Goal: Find specific page/section: Find specific page/section

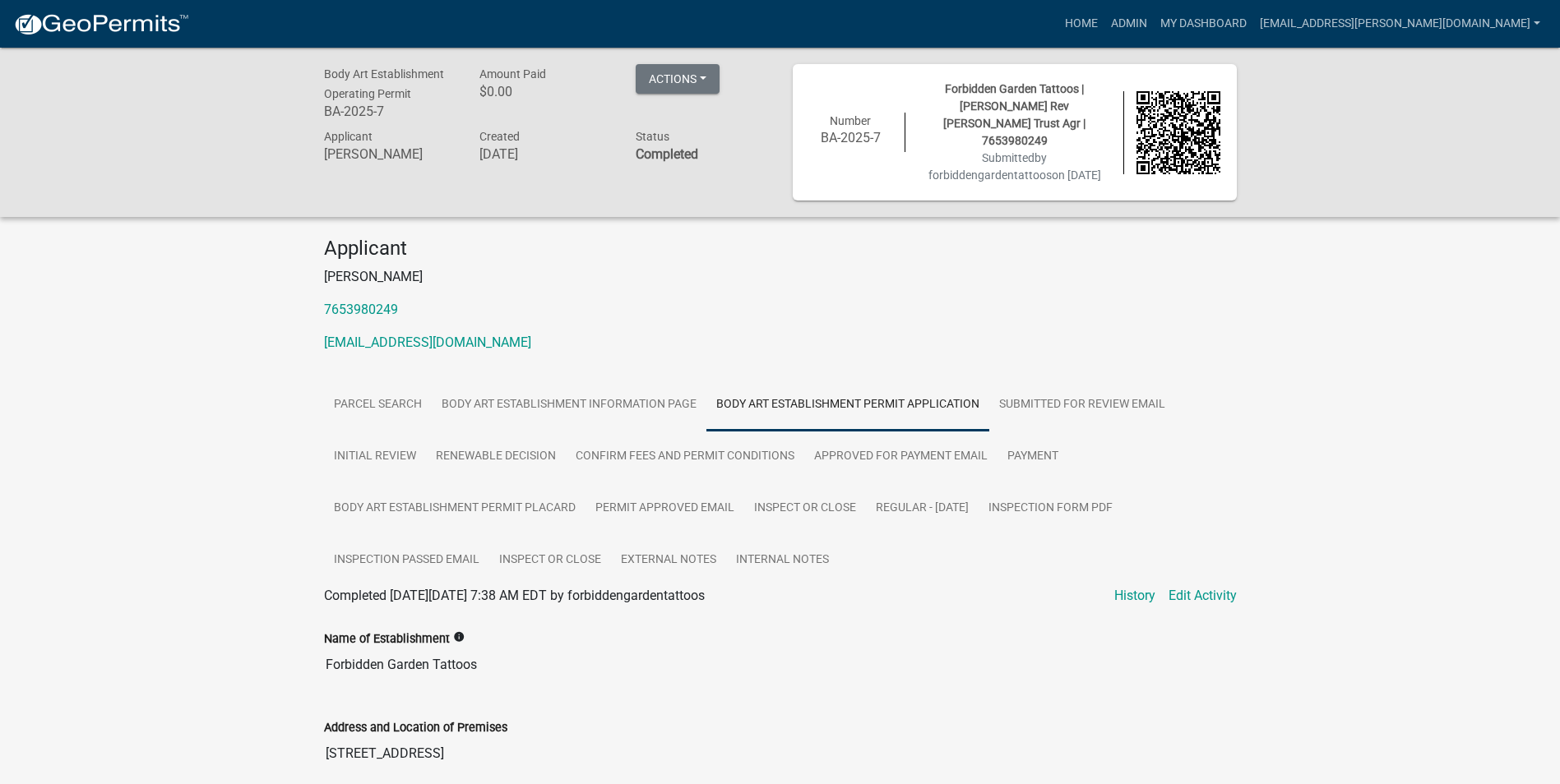
scroll to position [246, 0]
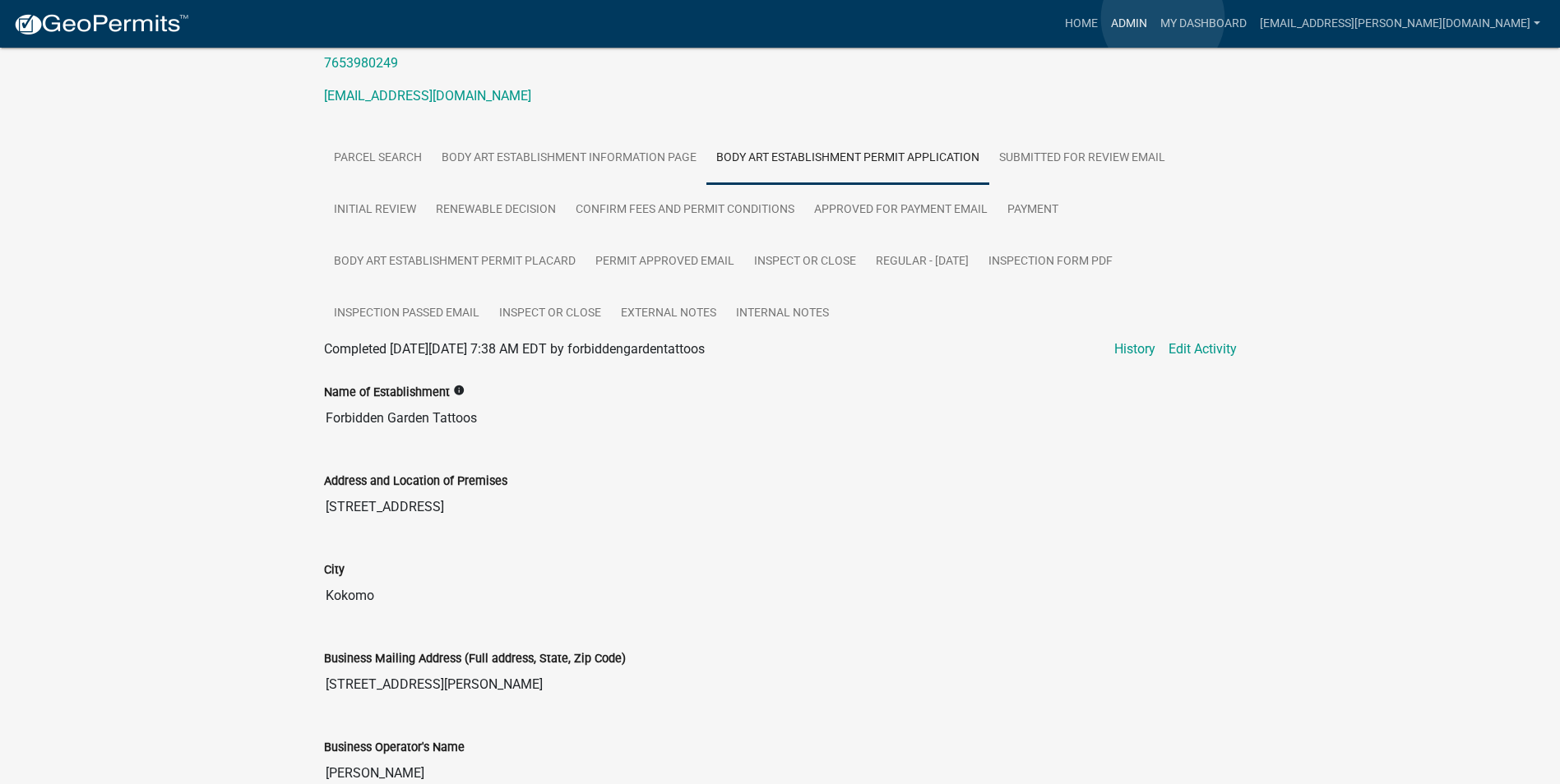
click at [1154, 18] on link "Admin" at bounding box center [1129, 23] width 49 height 31
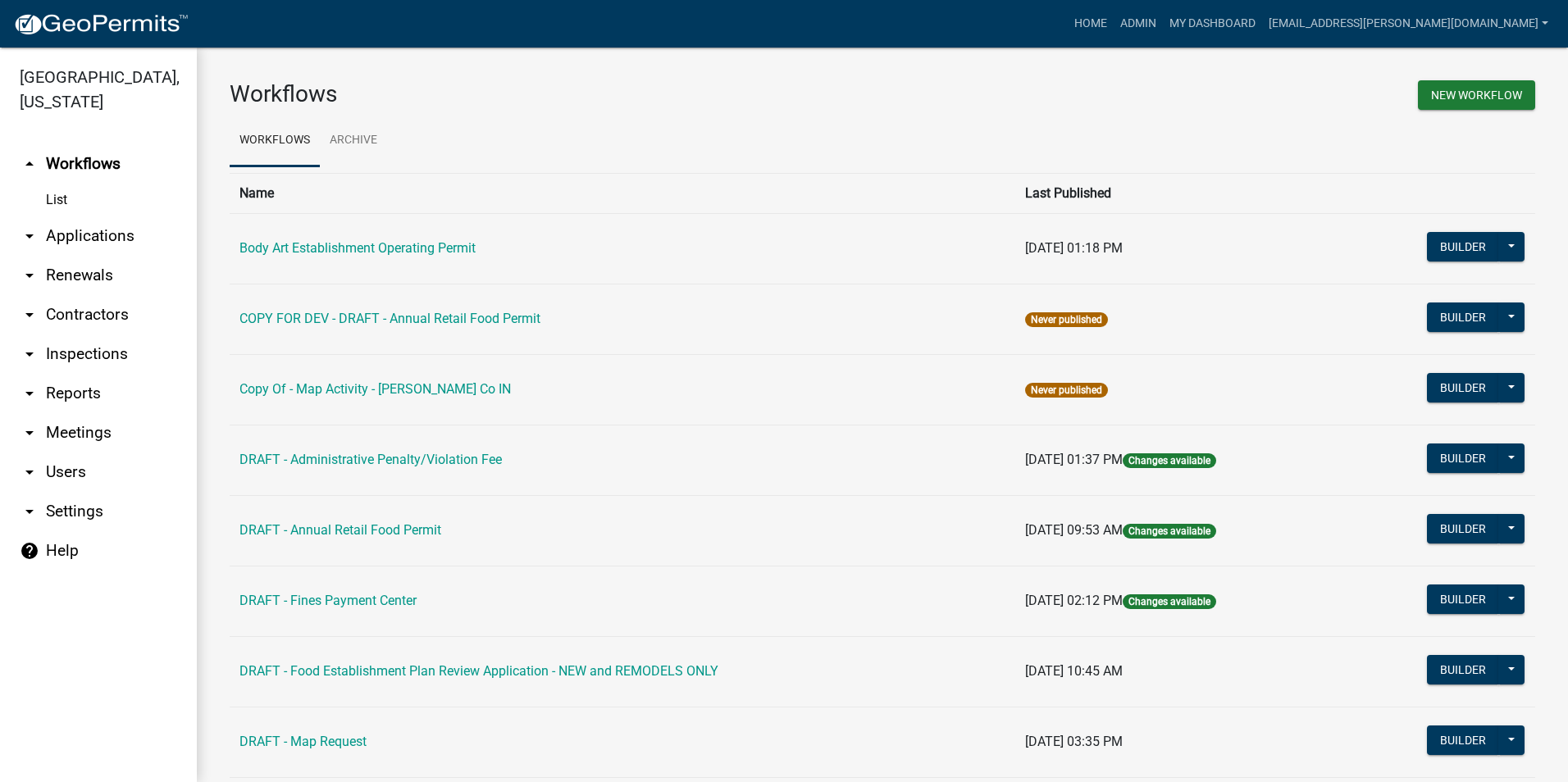
click at [421, 239] on td "Body Art Establishment Operating Permit" at bounding box center [622, 248] width 786 height 70
click at [423, 253] on link "Body Art Establishment Operating Permit" at bounding box center [357, 248] width 236 height 16
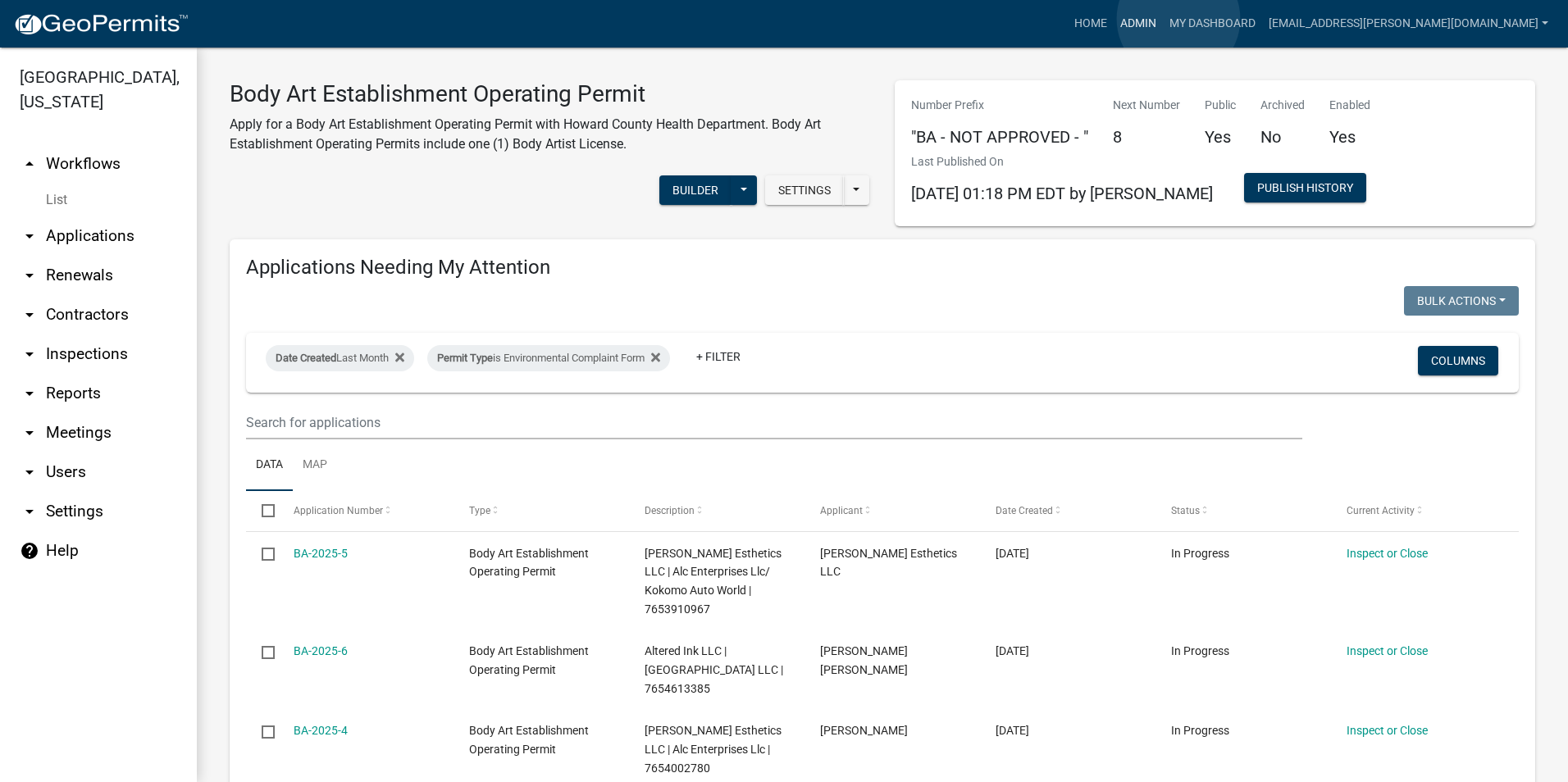
click at [1163, 19] on link "Admin" at bounding box center [1138, 23] width 49 height 31
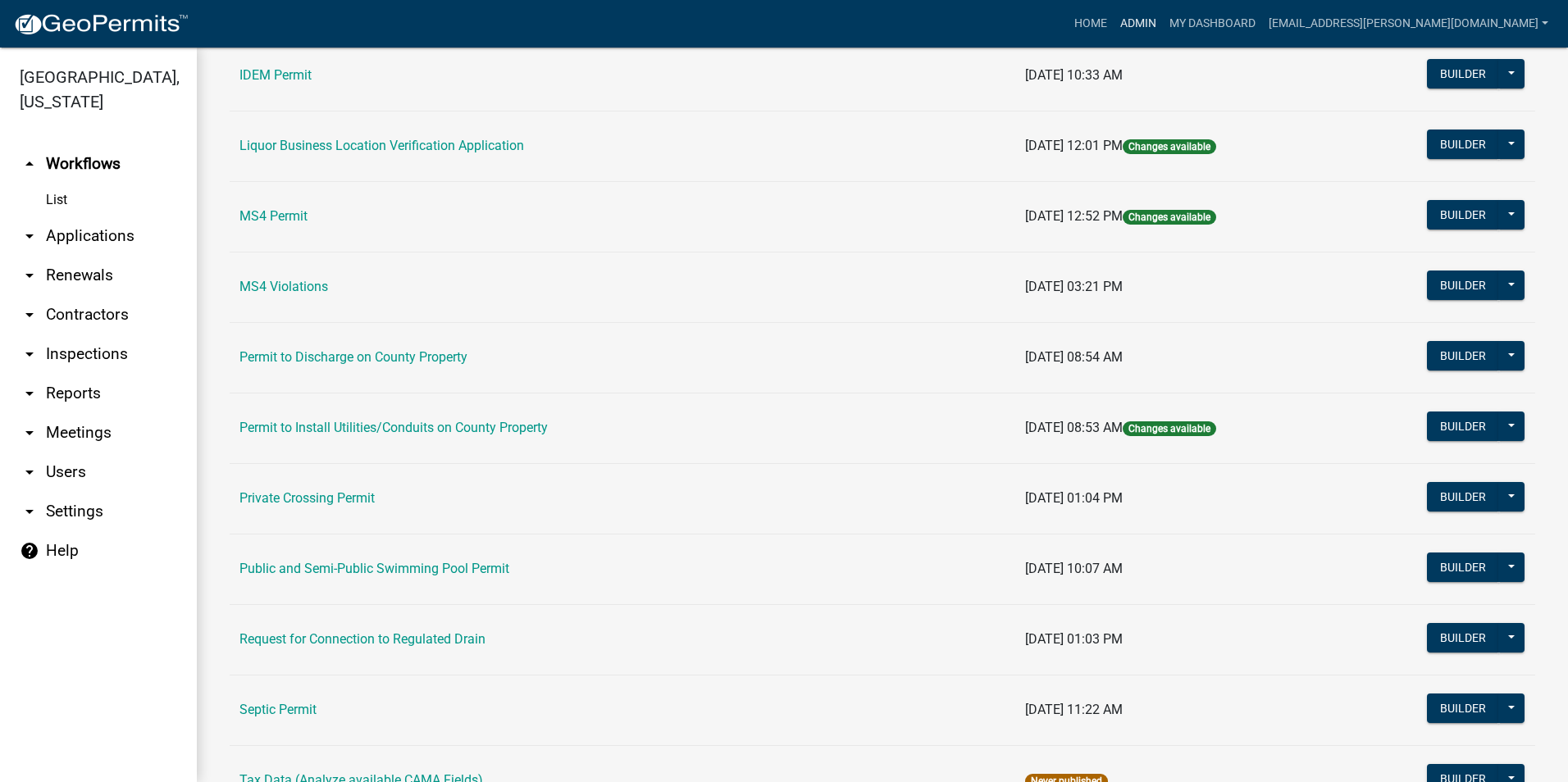
scroll to position [1310, 0]
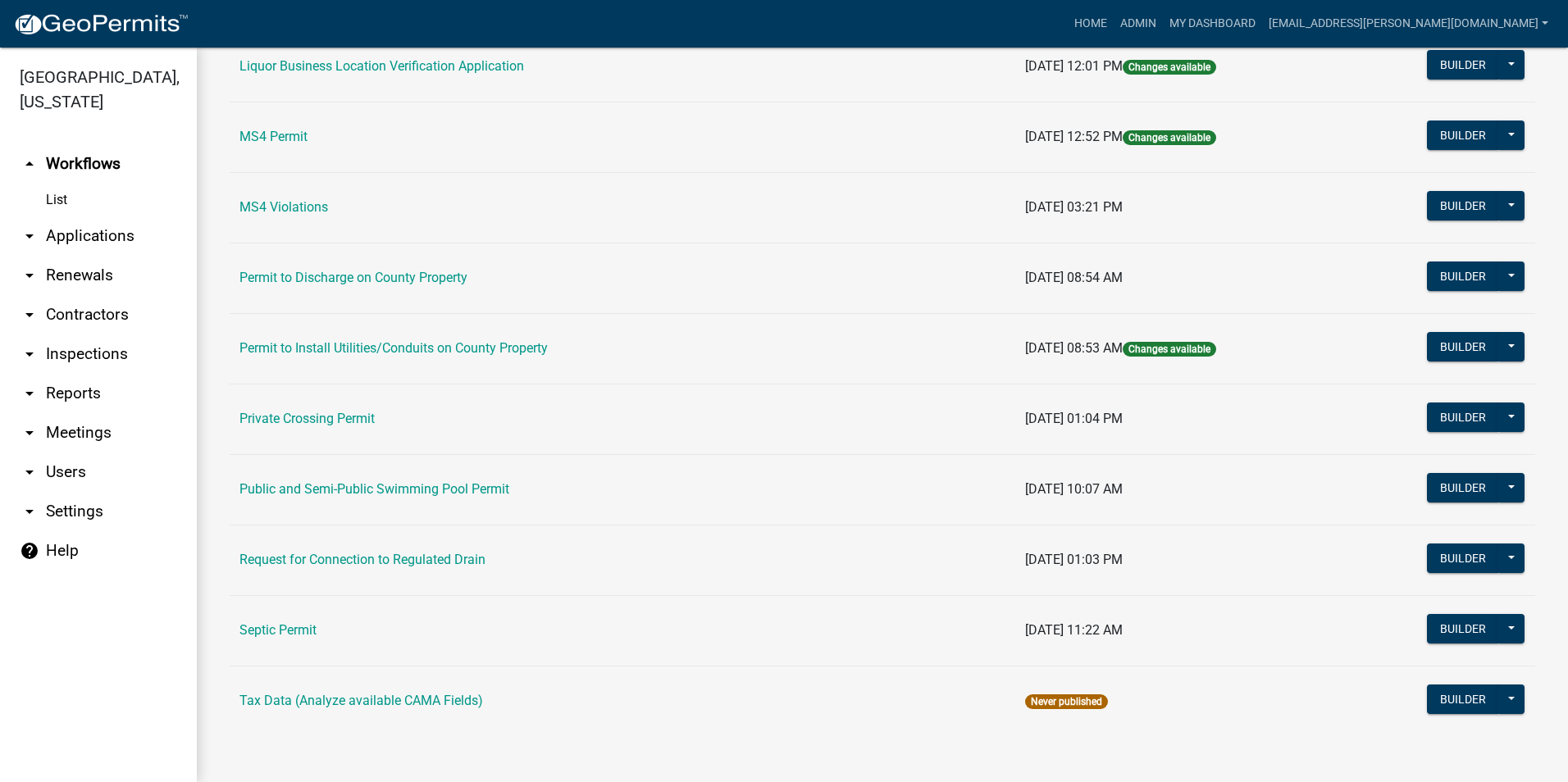
click at [434, 475] on td "Public and Semi-Public Swimming Pool Permit" at bounding box center [622, 489] width 786 height 70
click at [432, 490] on link "Public and Semi-Public Swimming Pool Permit" at bounding box center [374, 489] width 270 height 16
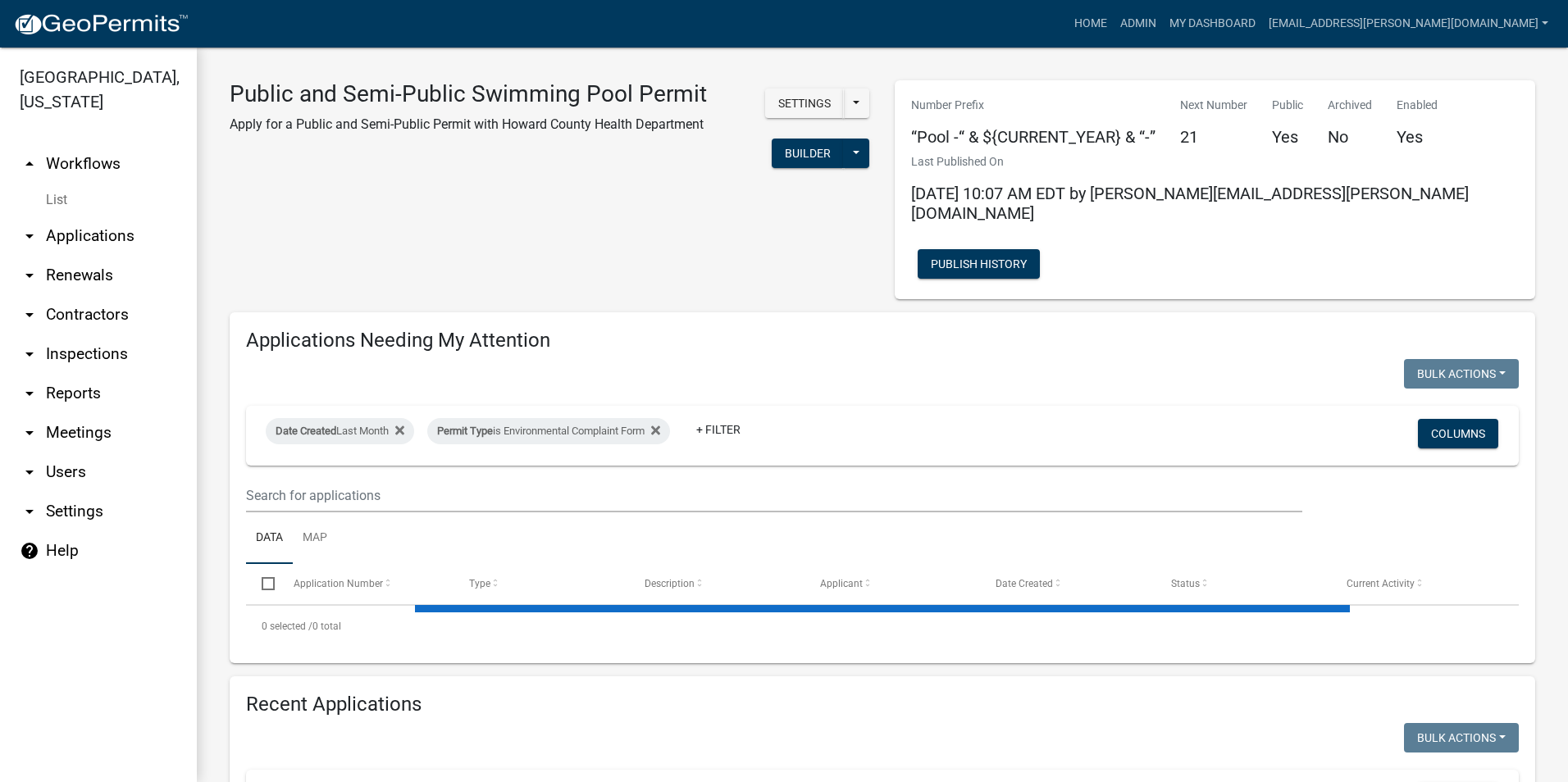
select select "3: 100"
